Goal: Information Seeking & Learning: Learn about a topic

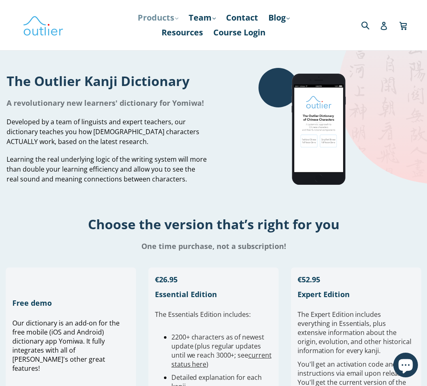
click at [176, 15] on link "Products .cls-1{fill:#231f20} expand" at bounding box center [158, 17] width 49 height 15
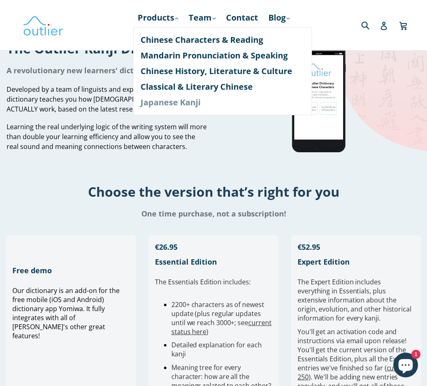
scroll to position [49, 0]
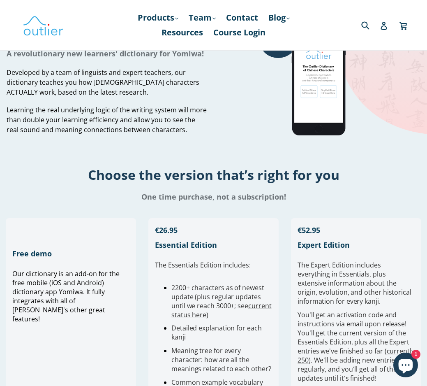
click at [235, 192] on h1 "One time purchase, not a subscription!" at bounding box center [213, 197] width 427 height 10
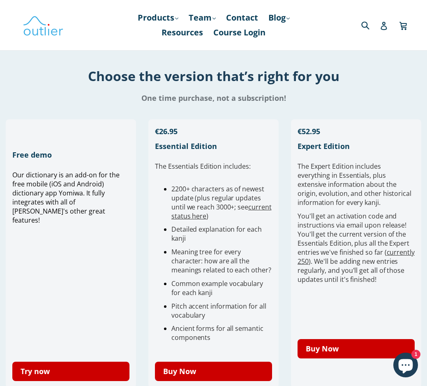
scroll to position [197, 0]
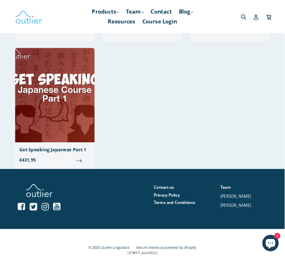
scroll to position [49, 0]
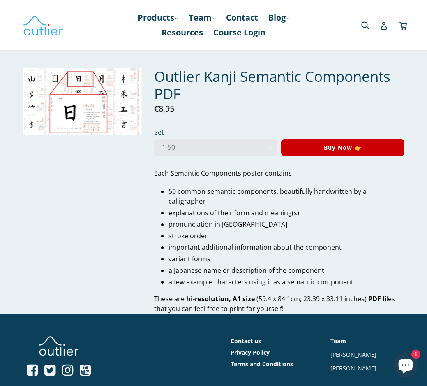
drag, startPoint x: 201, startPoint y: 173, endPoint x: 206, endPoint y: 155, distance: 18.6
click at [202, 171] on p "Each Semantic Components poster contains" at bounding box center [279, 173] width 250 height 10
click at [209, 145] on select "1-50 51-100 1-100" at bounding box center [215, 147] width 123 height 17
click at [154, 139] on select "1-50 51-100 1-100" at bounding box center [215, 147] width 123 height 17
select select "1-100"
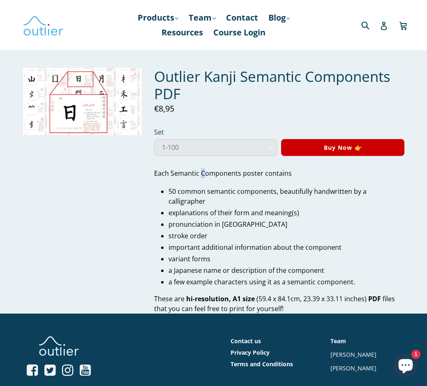
click at [154, 139] on select "1-50 51-100 1-100" at bounding box center [215, 147] width 123 height 17
click at [87, 192] on div "Outlier Kanji Semantic Components PDF Regular price €13,95 Sale Set 1-50 51-100…" at bounding box center [207, 190] width 394 height 245
click at [83, 95] on img at bounding box center [82, 101] width 119 height 67
click at [49, 96] on img at bounding box center [82, 101] width 119 height 67
click at [111, 93] on img at bounding box center [82, 101] width 119 height 67
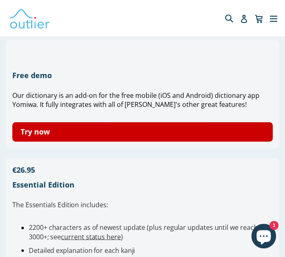
scroll to position [230, 0]
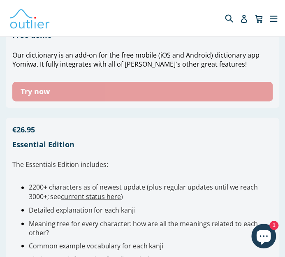
click at [100, 90] on link "Try now" at bounding box center [142, 91] width 260 height 19
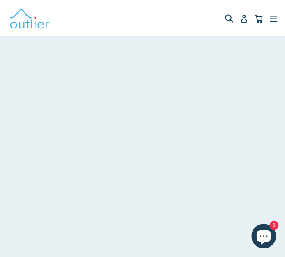
scroll to position [297, 0]
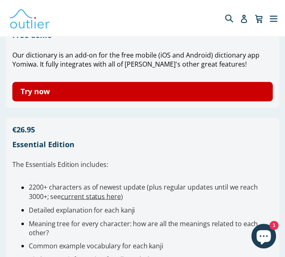
scroll to position [164, 0]
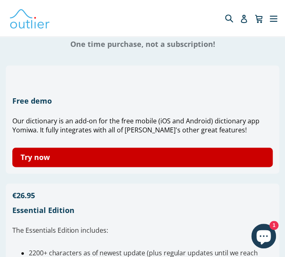
click at [20, 134] on span "Our dictionary is an add-on for the free mobile (iOS and Android) dictionary ap…" at bounding box center [135, 125] width 247 height 18
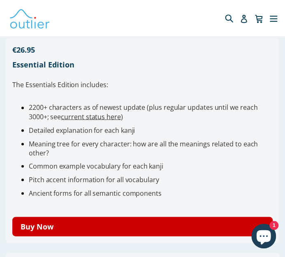
scroll to position [362, 0]
